Goal: Find specific page/section: Find specific page/section

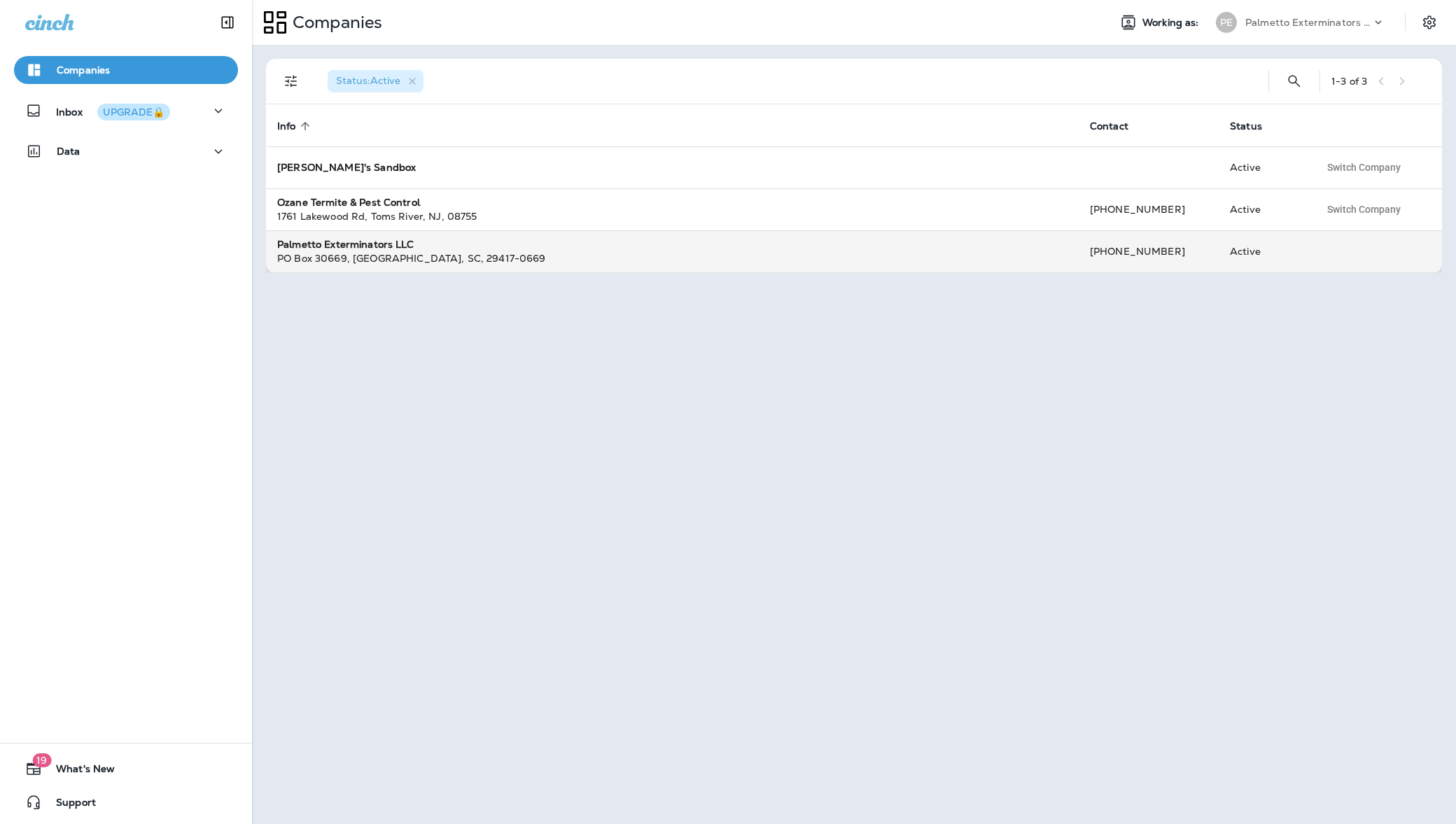
click at [372, 243] on strong "Palmetto Exterminators LLC" at bounding box center [345, 243] width 137 height 12
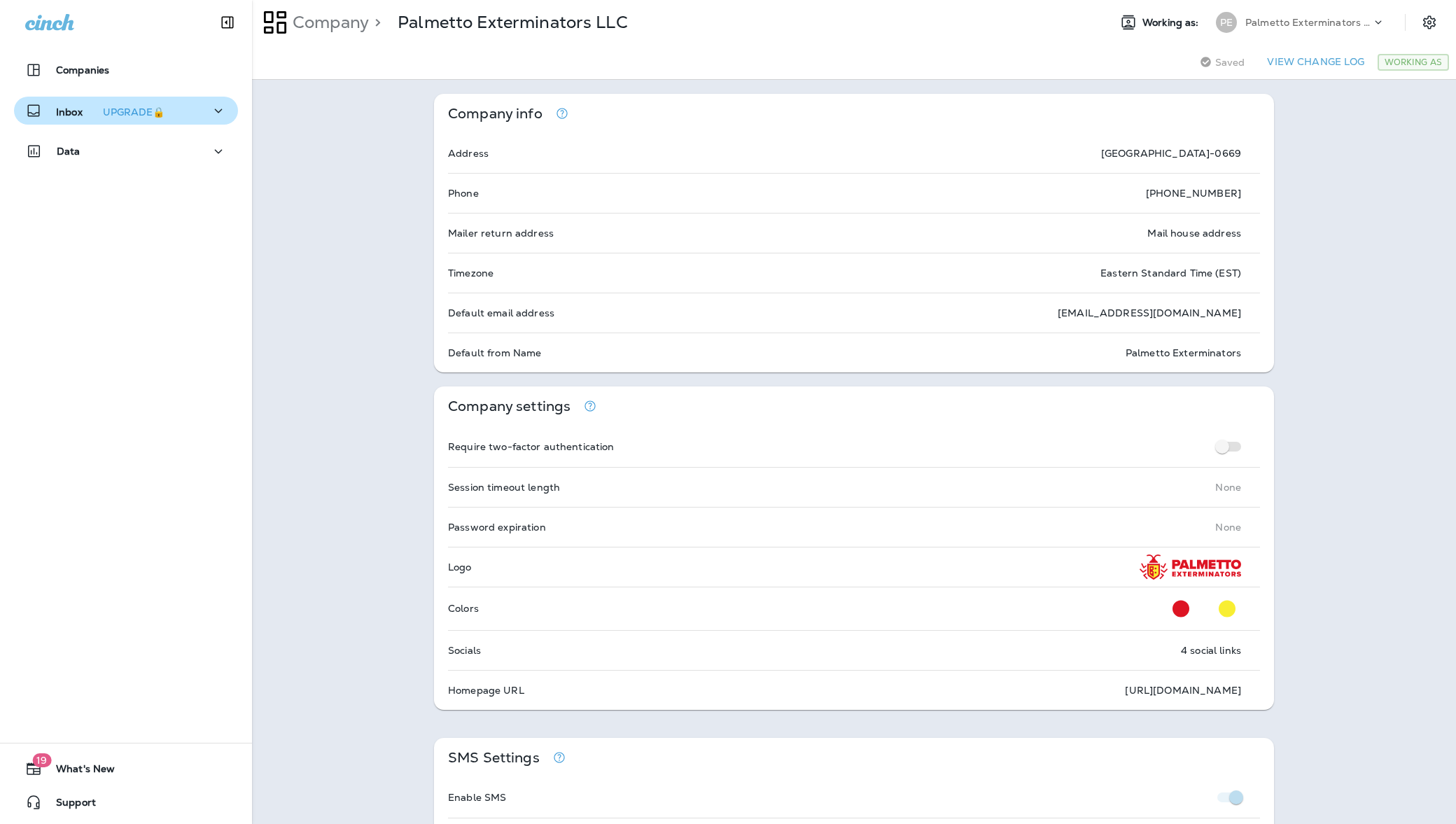
click at [65, 108] on p "Inbox UPGRADE🔒" at bounding box center [112, 110] width 114 height 14
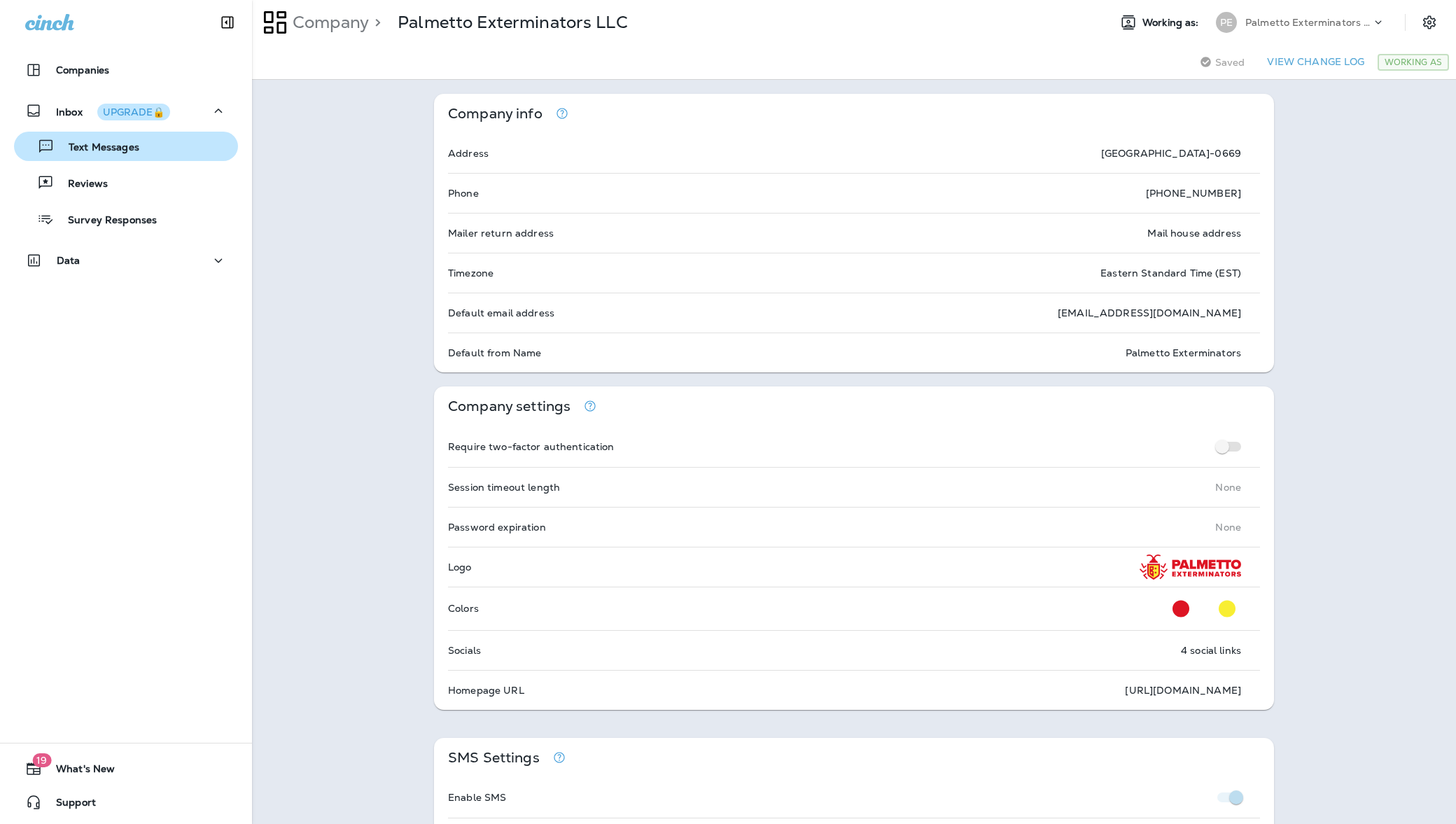
click at [82, 145] on p "Text Messages" at bounding box center [97, 149] width 84 height 13
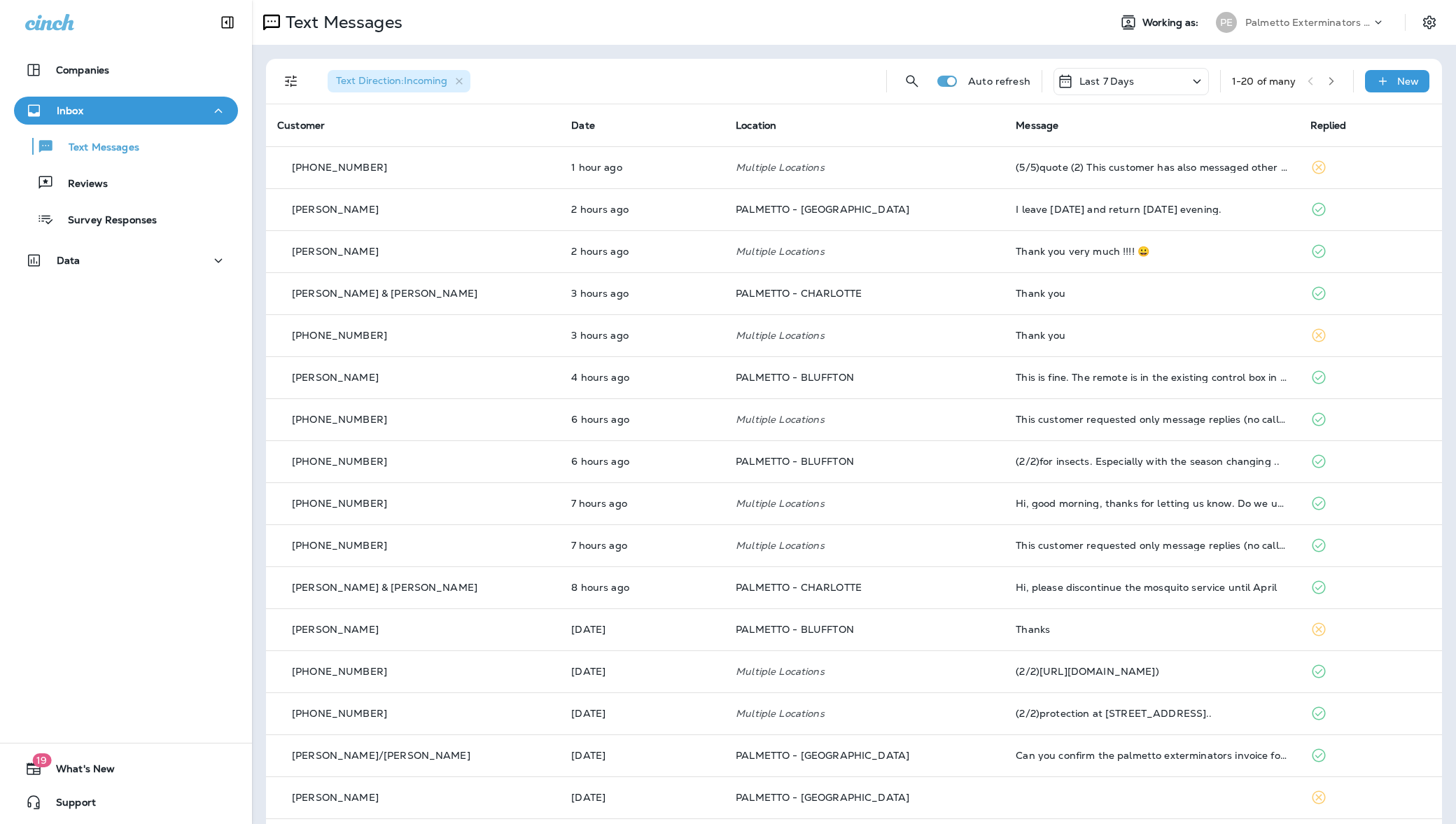
click at [1094, 86] on p "Last 7 Days" at bounding box center [1107, 81] width 56 height 11
click at [1092, 140] on div "All" at bounding box center [1116, 145] width 219 height 34
click at [1326, 80] on button "button" at bounding box center [1331, 81] width 21 height 21
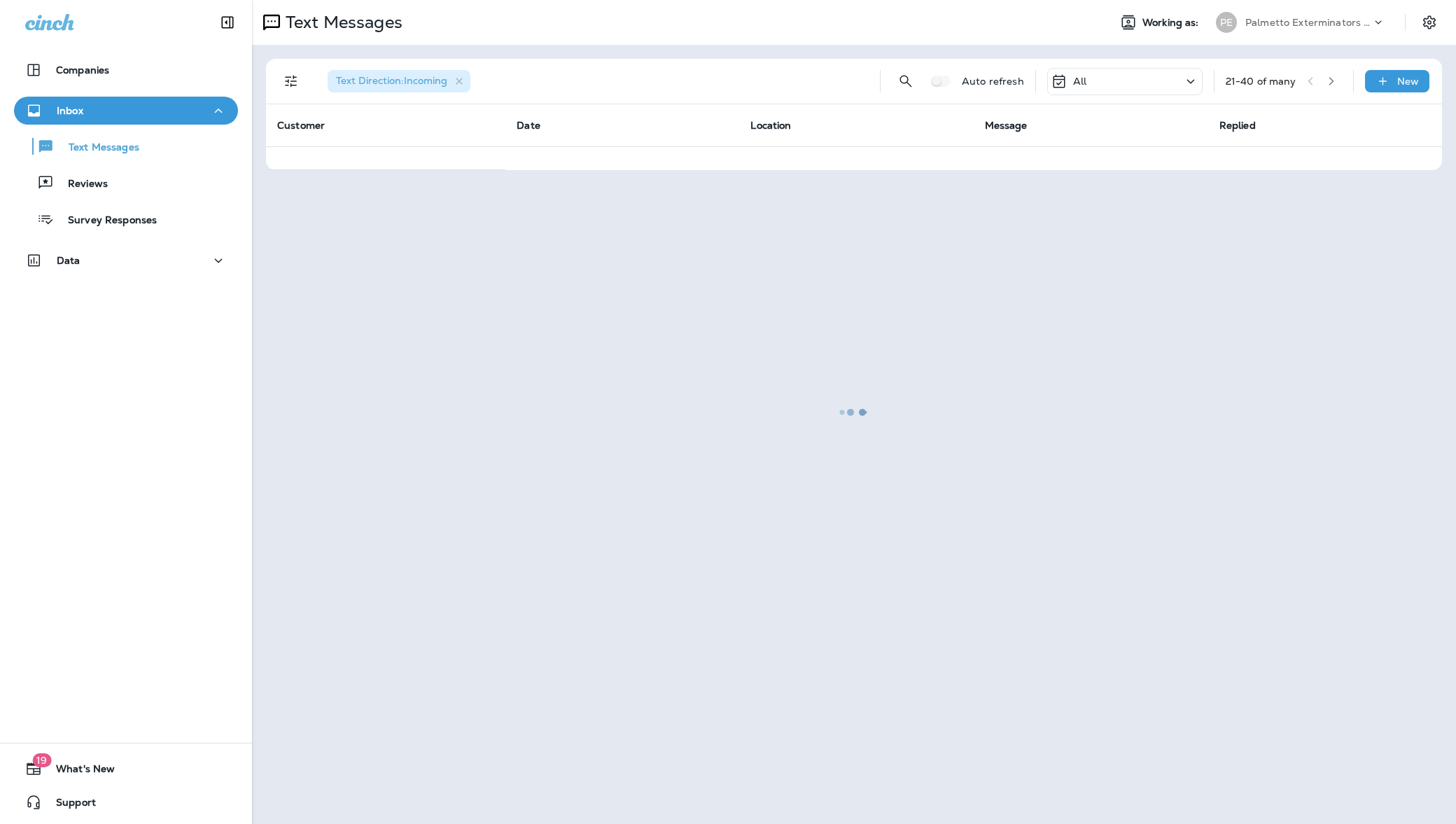
click at [1329, 80] on div at bounding box center [853, 411] width 1201 height 821
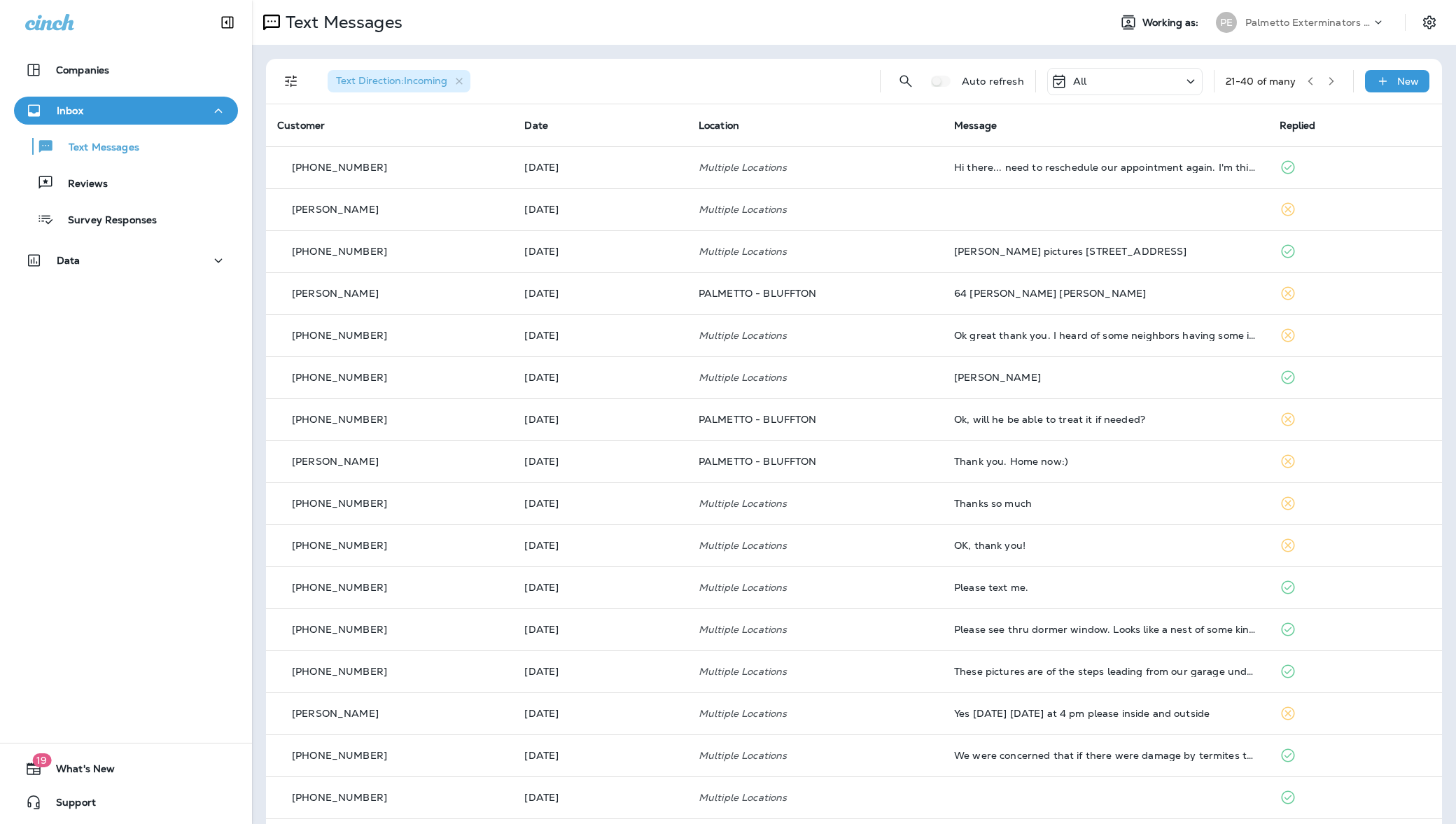
click at [1327, 82] on icon "button" at bounding box center [1331, 81] width 10 height 10
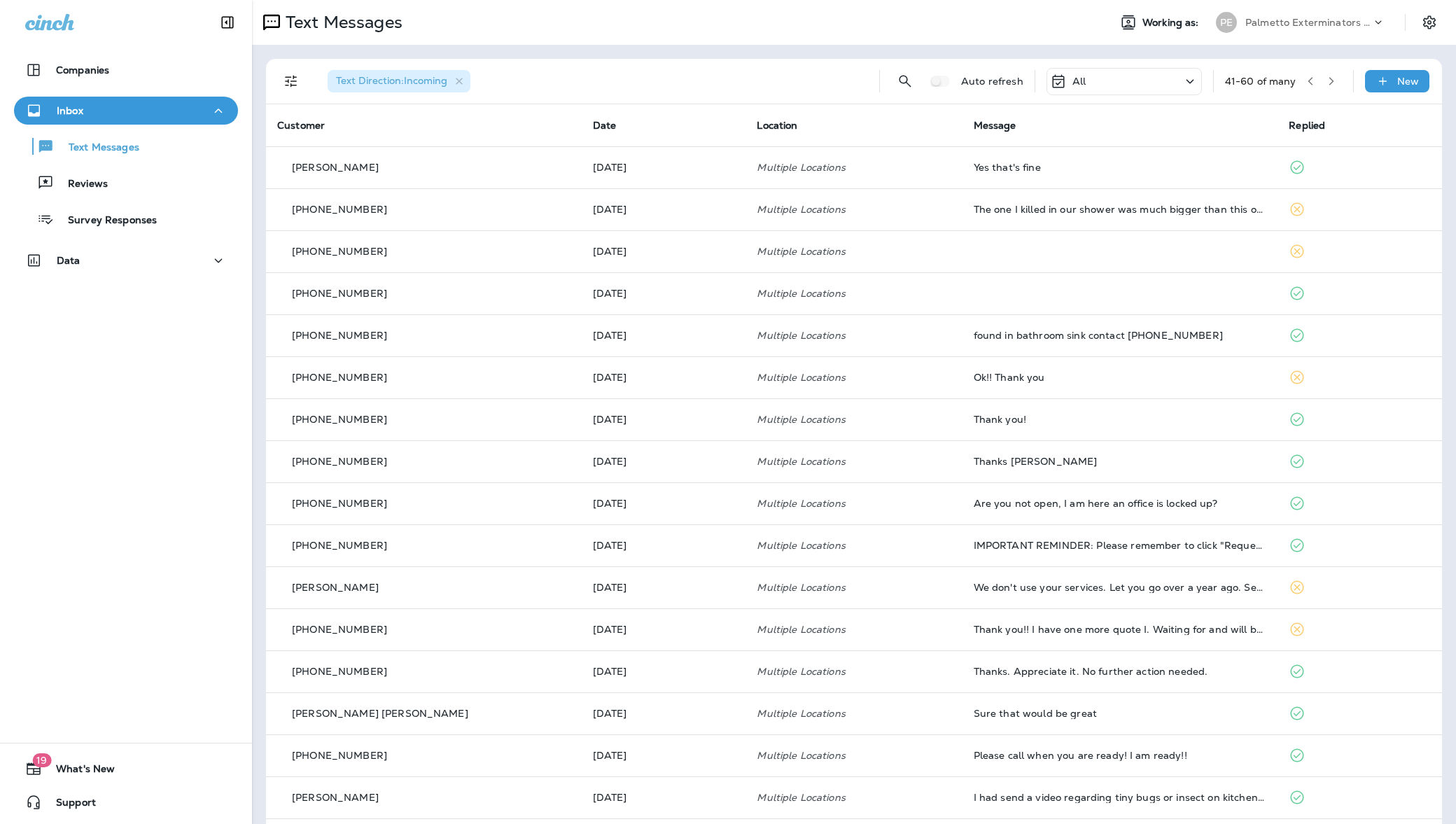
click at [1323, 85] on button "button" at bounding box center [1331, 81] width 21 height 21
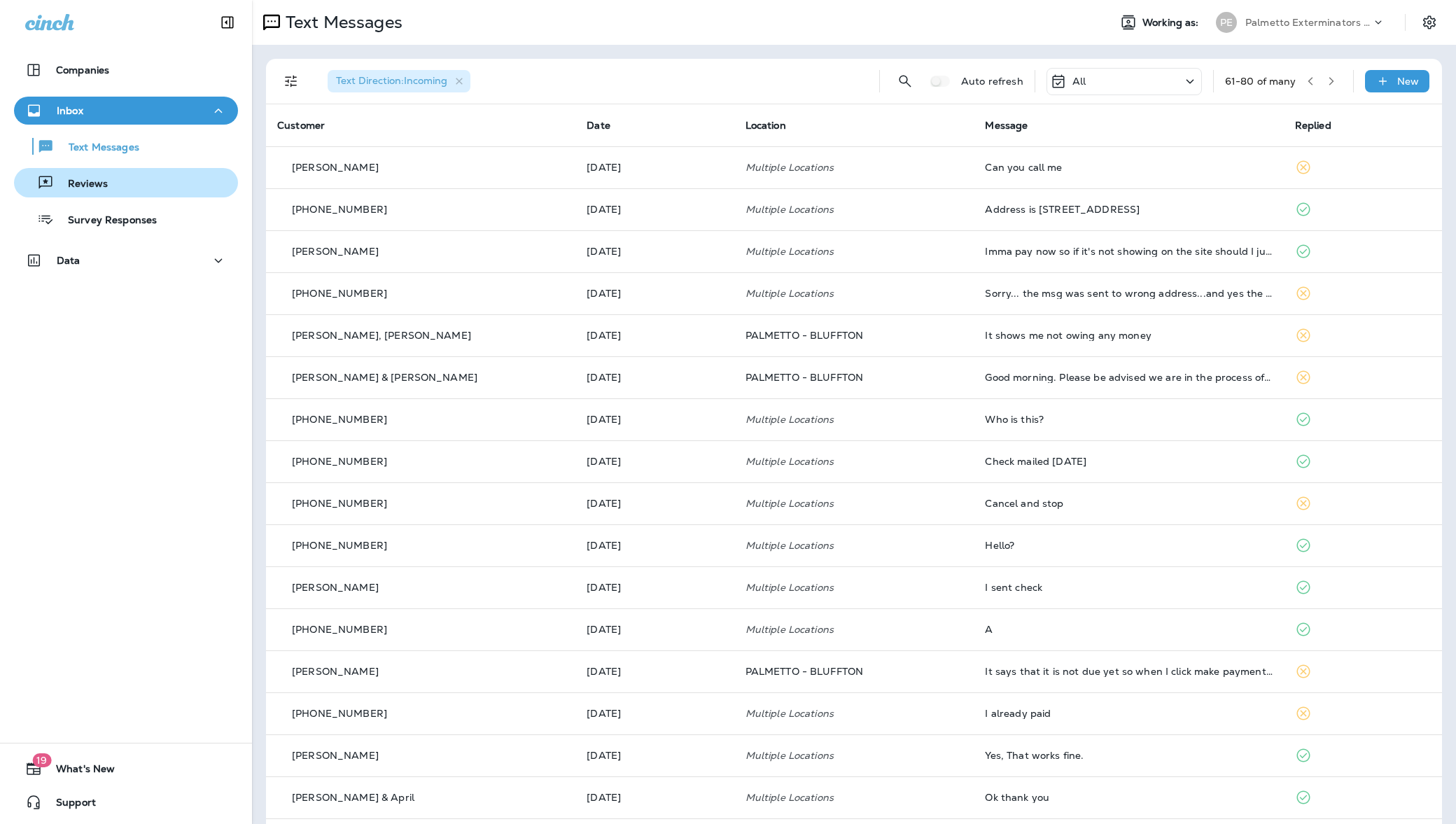
click at [95, 187] on p "Reviews" at bounding box center [81, 185] width 54 height 13
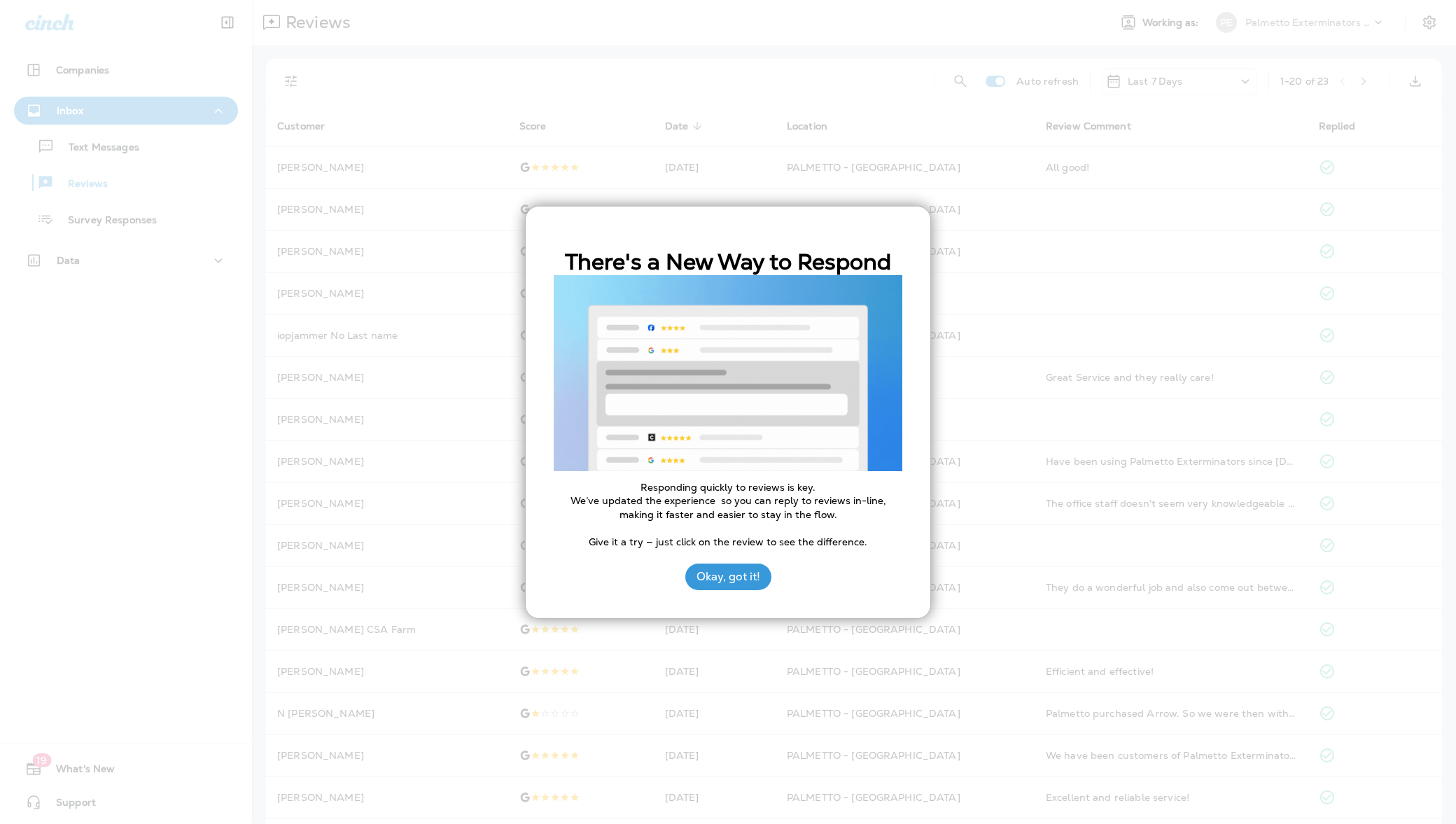
click at [731, 589] on div "There's a New Way to Respond Responding quickly to reviews is key. We’ve update…" at bounding box center [728, 412] width 406 height 413
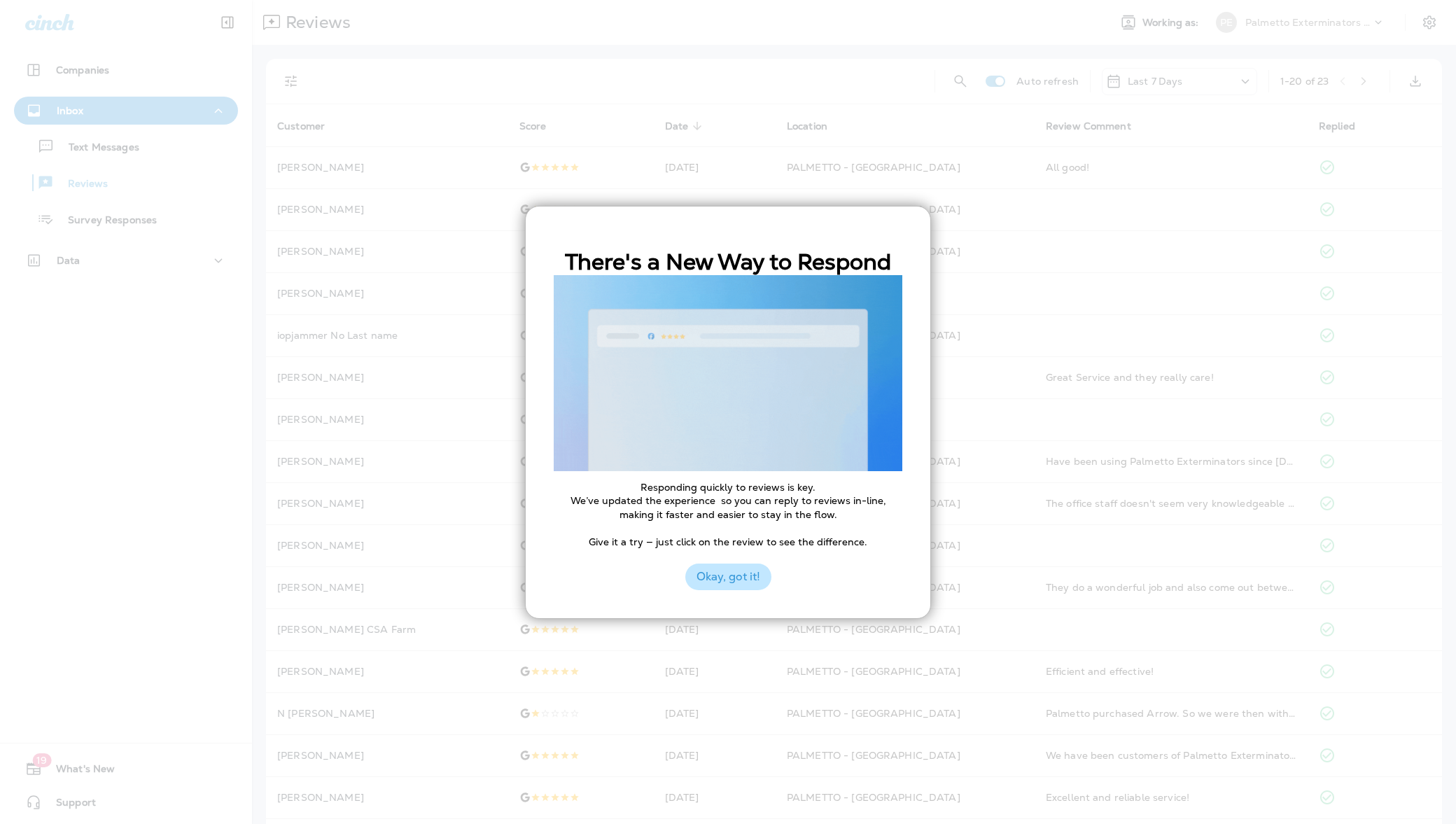
click at [731, 578] on button "Okay, got it!" at bounding box center [728, 577] width 86 height 27
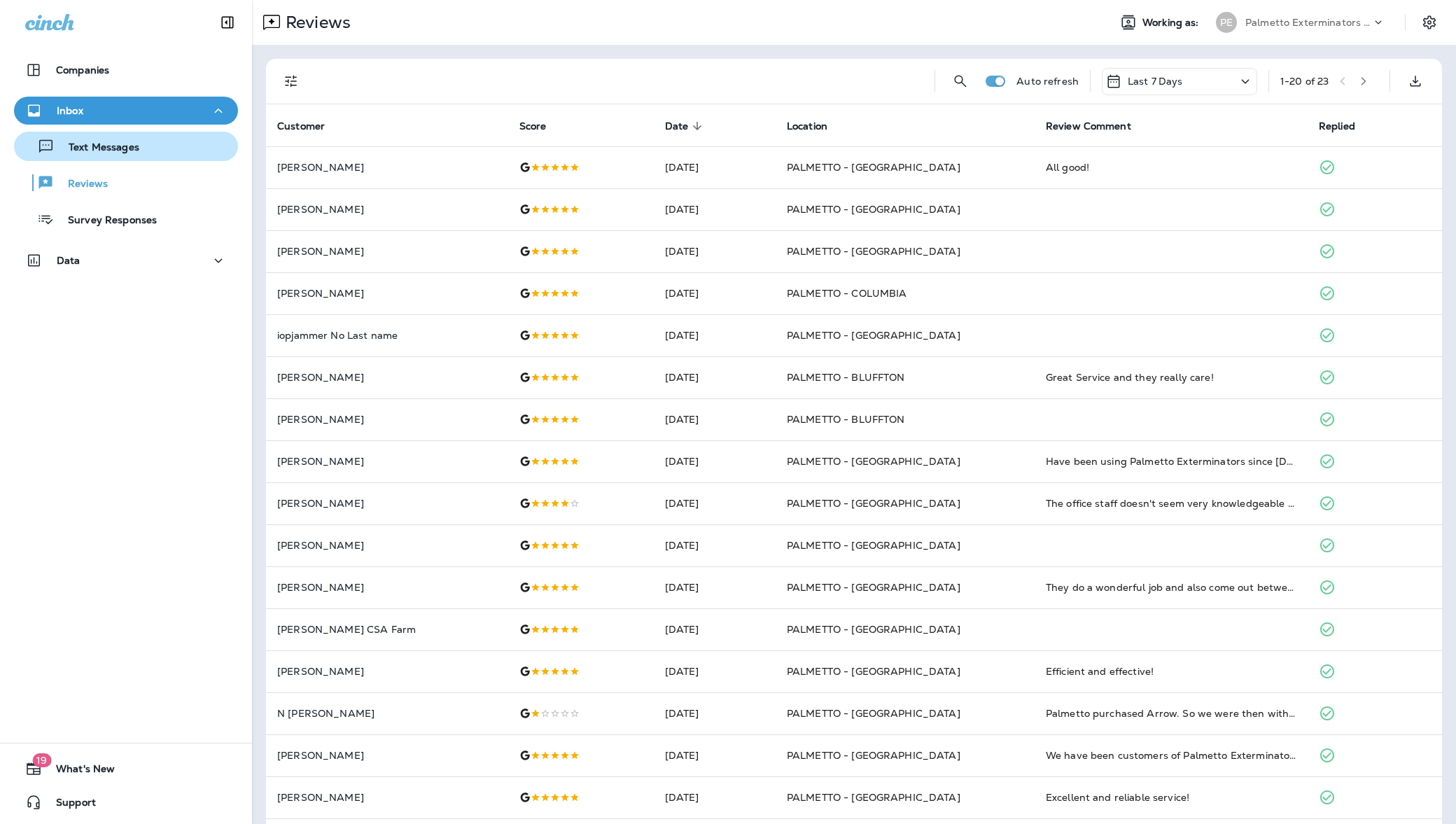
click at [109, 142] on p "Text Messages" at bounding box center [97, 149] width 84 height 13
